Goal: Transaction & Acquisition: Purchase product/service

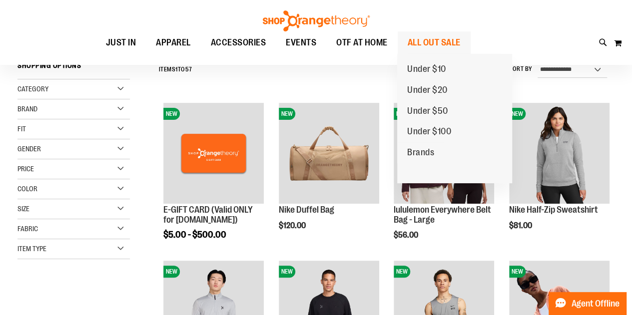
scroll to position [99, 0]
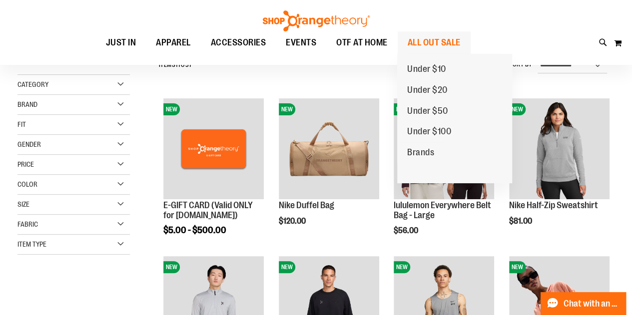
click at [444, 42] on span "ALL OUT SALE" at bounding box center [433, 42] width 53 height 22
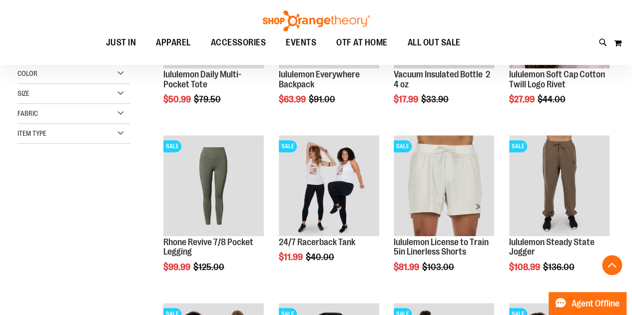
scroll to position [250, 0]
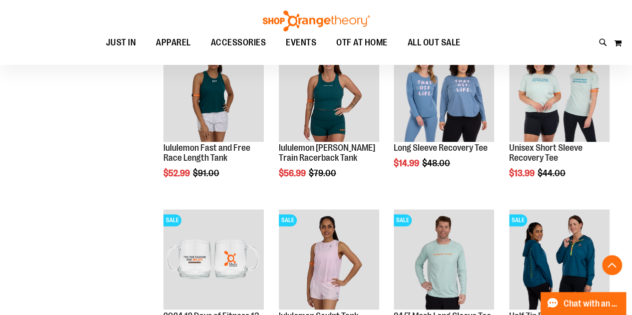
scroll to position [749, 0]
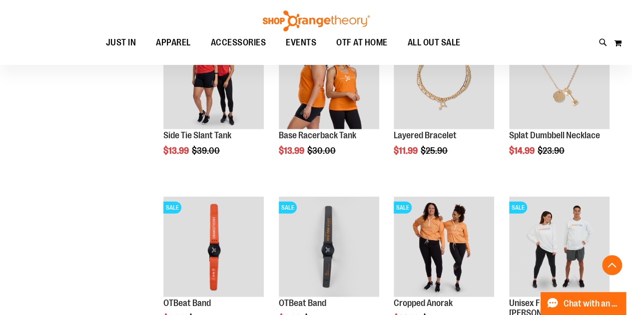
scroll to position [1398, 0]
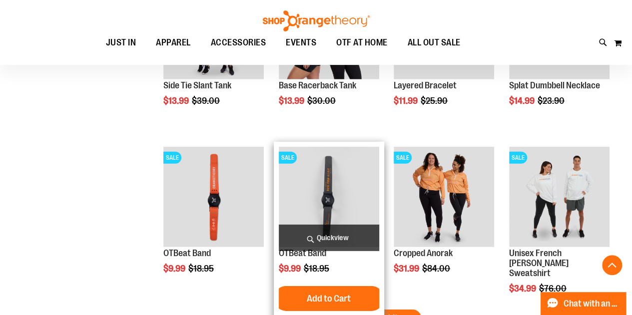
click at [324, 183] on img "product" at bounding box center [329, 197] width 100 height 100
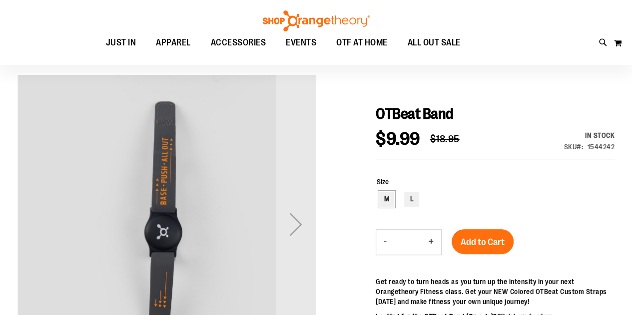
scroll to position [100, 0]
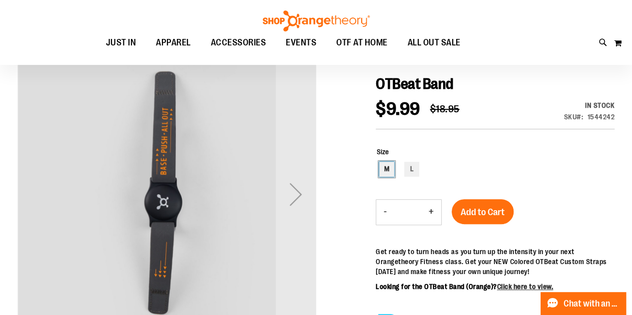
click at [387, 170] on div "M" at bounding box center [386, 169] width 15 height 15
type input "***"
click at [474, 208] on span "Add to Cart" at bounding box center [482, 212] width 44 height 11
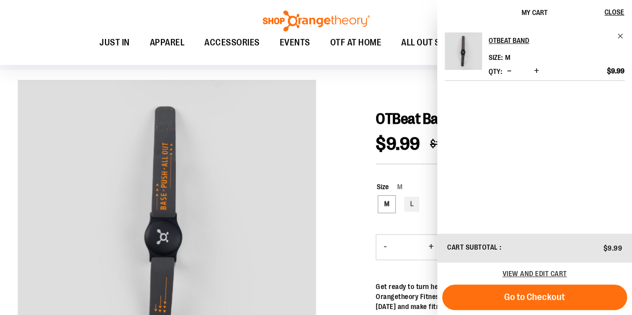
scroll to position [50, 0]
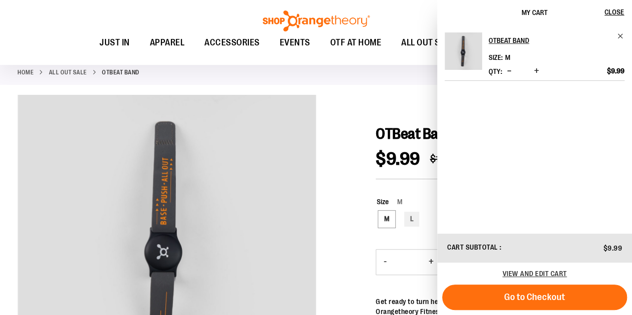
click at [422, 9] on div "Toggle Nav Search Popular Suggestions Advanced Search" at bounding box center [316, 32] width 632 height 65
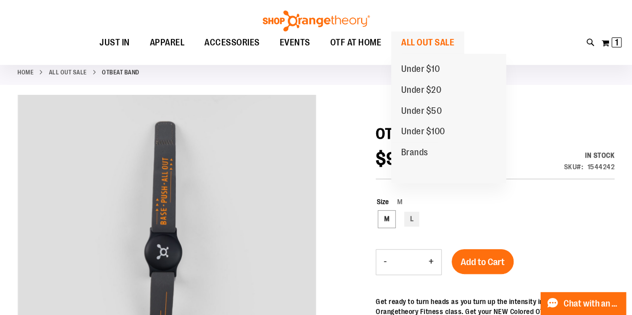
click at [433, 37] on span "ALL OUT SALE" at bounding box center [427, 42] width 53 height 22
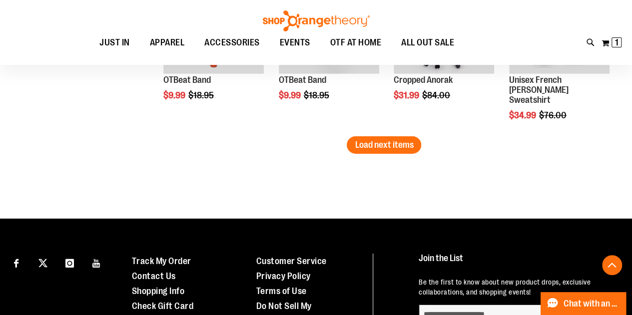
scroll to position [1576, 0]
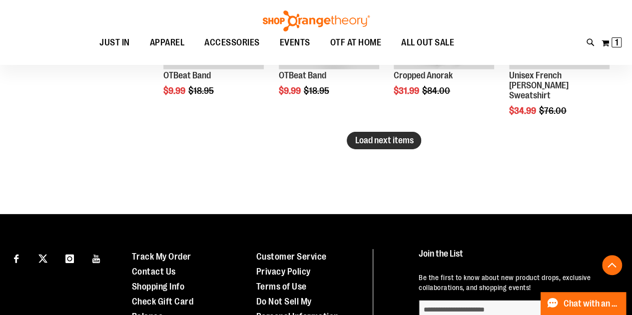
click at [389, 143] on span "Load next items" at bounding box center [383, 140] width 58 height 10
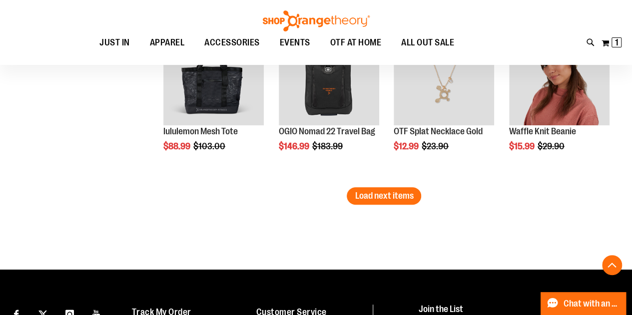
scroll to position [2025, 0]
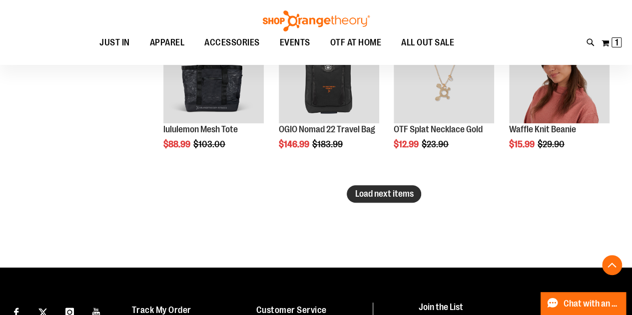
click at [384, 192] on span "Load next items" at bounding box center [383, 194] width 58 height 10
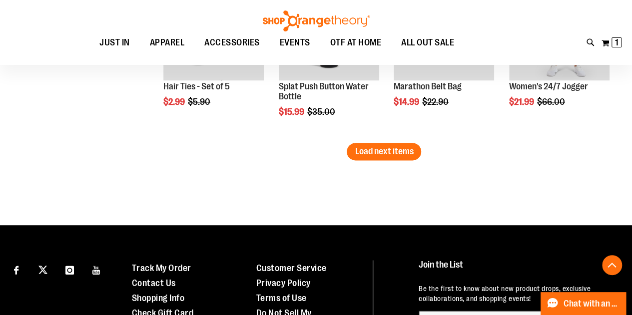
scroll to position [2574, 0]
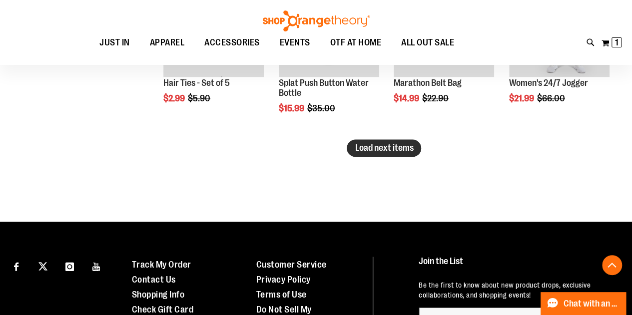
click at [366, 145] on span "Load next items" at bounding box center [383, 148] width 58 height 10
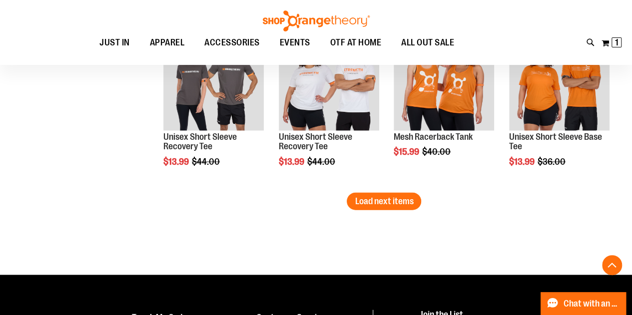
scroll to position [2973, 0]
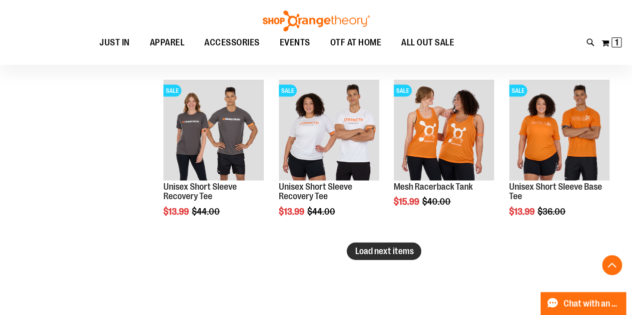
click at [371, 248] on span "Load next items" at bounding box center [383, 251] width 58 height 10
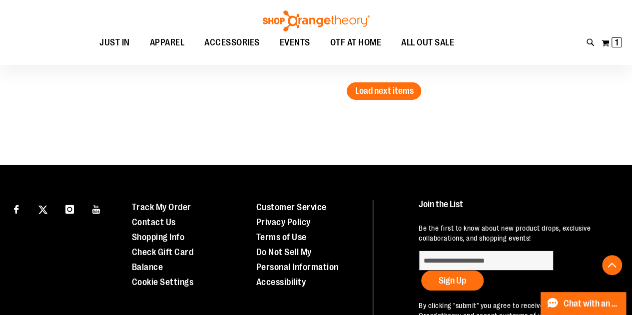
scroll to position [3622, 0]
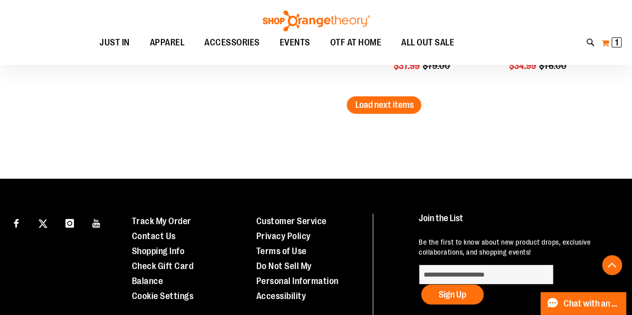
click at [605, 42] on button "My Cart 1 1 items" at bounding box center [611, 43] width 21 height 16
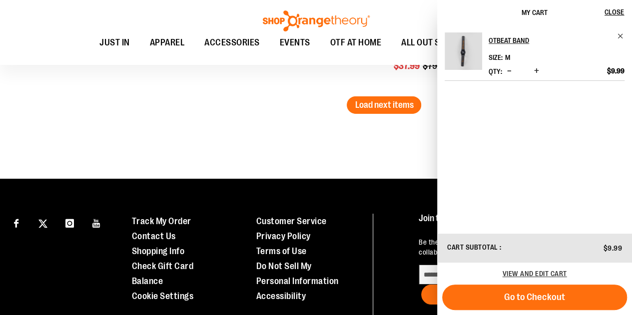
scroll to position [3573, 0]
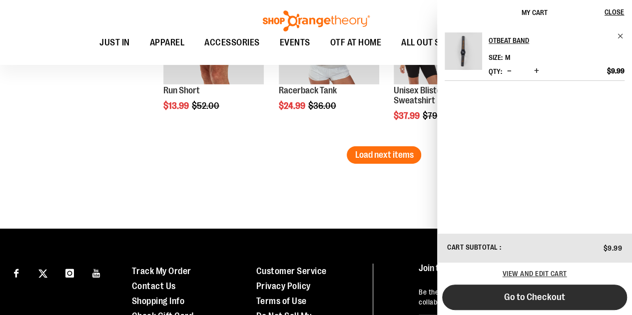
click at [530, 293] on span "Go to Checkout" at bounding box center [534, 297] width 61 height 11
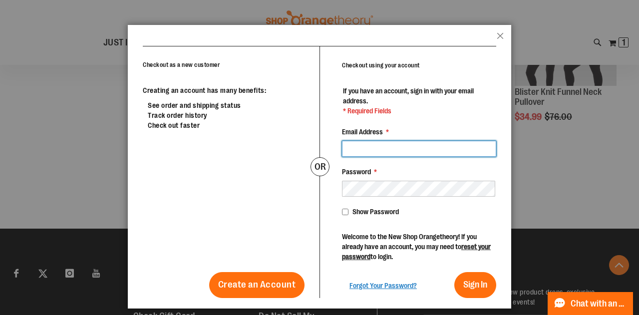
click at [406, 149] on input "Email Address *" at bounding box center [419, 149] width 154 height 16
type input "**********"
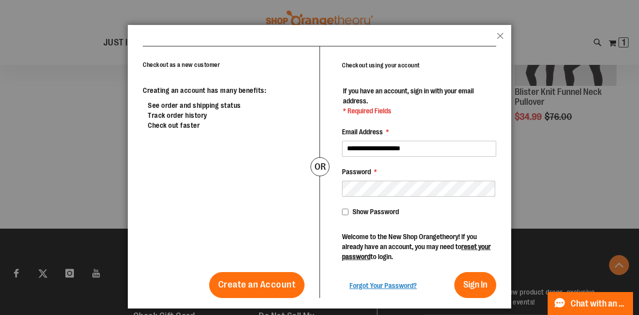
click at [365, 212] on span "Show Password" at bounding box center [375, 212] width 46 height 8
click at [468, 280] on span "Sign In" at bounding box center [475, 285] width 24 height 10
click at [502, 34] on button "Close" at bounding box center [500, 38] width 7 height 13
